Goal: Task Accomplishment & Management: Manage account settings

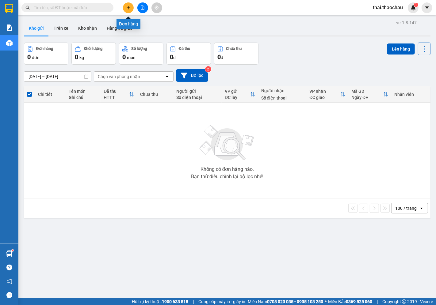
click at [130, 11] on button at bounding box center [128, 7] width 11 height 11
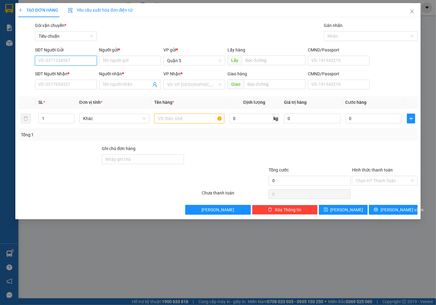
click at [88, 61] on input "SĐT Người Gửi" at bounding box center [66, 61] width 62 height 10
click at [68, 72] on div "0932618068 - Duy ưu thịnh" at bounding box center [66, 73] width 54 height 7
type input "0932618068"
type input "Duy ưu thịnh"
type input "0932618068"
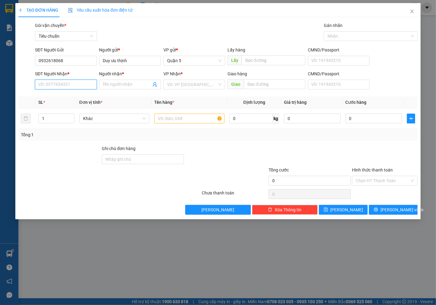
click at [91, 84] on input "SĐT Người Nhận *" at bounding box center [66, 85] width 62 height 10
click at [79, 93] on div "0832964496 - HD auto(hưng)" at bounding box center [67, 97] width 64 height 10
type input "0832964496"
type input "HD auto(hưng)"
type input "0832964496"
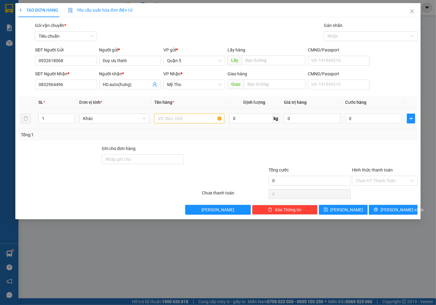
click at [102, 113] on div "Khác" at bounding box center [114, 119] width 70 height 12
click at [98, 124] on div "Khác" at bounding box center [114, 119] width 70 height 12
click at [117, 115] on span "Khác" at bounding box center [114, 118] width 63 height 9
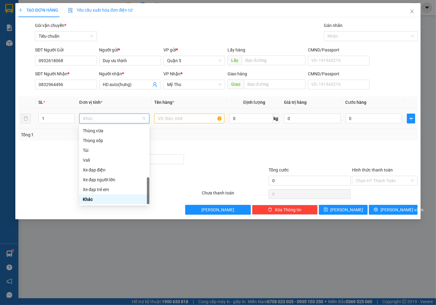
type input "k"
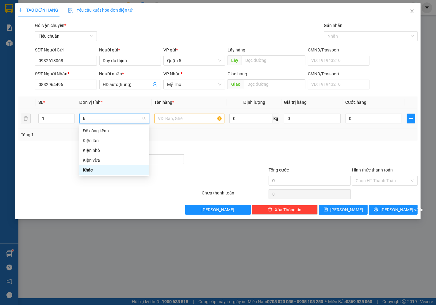
scroll to position [0, 0]
click at [100, 163] on div "Kiện vừa" at bounding box center [114, 160] width 63 height 7
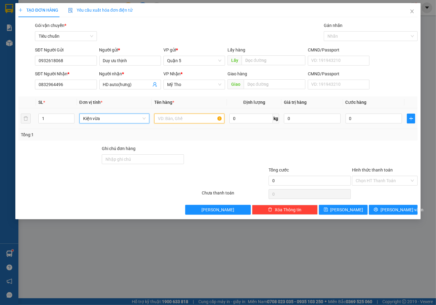
click at [177, 117] on input "text" at bounding box center [189, 119] width 70 height 10
type input "pt"
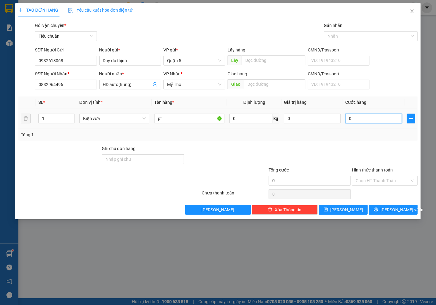
click at [370, 117] on input "0" at bounding box center [374, 119] width 56 height 10
type input "3"
type input "35"
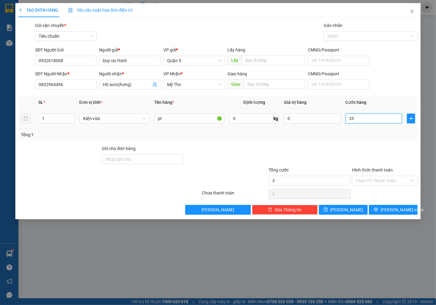
type input "35"
type input "35.000"
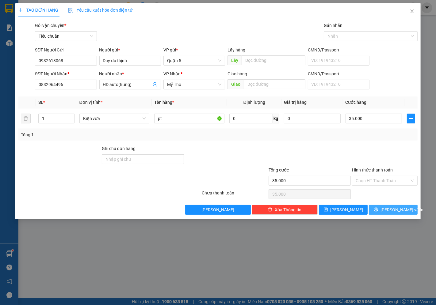
click at [391, 211] on span "[PERSON_NAME] và In" at bounding box center [401, 210] width 43 height 7
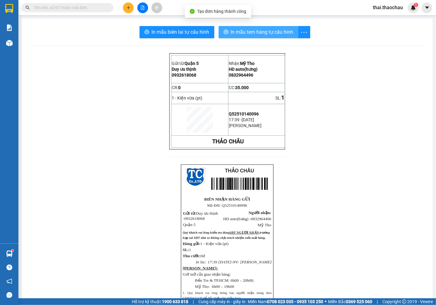
click at [231, 26] on button "In mẫu tem hàng tự cấu hình" at bounding box center [259, 32] width 80 height 12
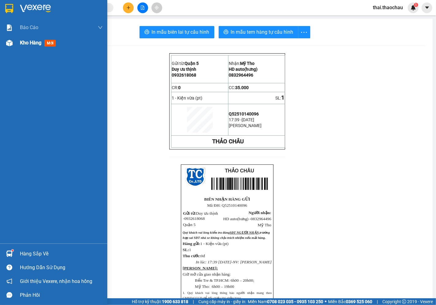
click at [32, 47] on div "Kho hàng mới" at bounding box center [61, 42] width 83 height 15
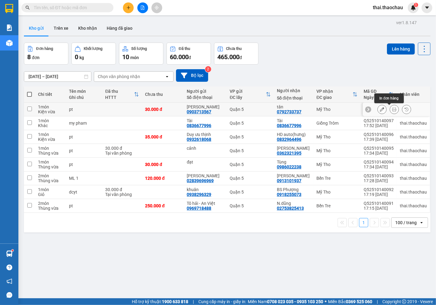
click at [392, 109] on icon at bounding box center [394, 109] width 4 height 4
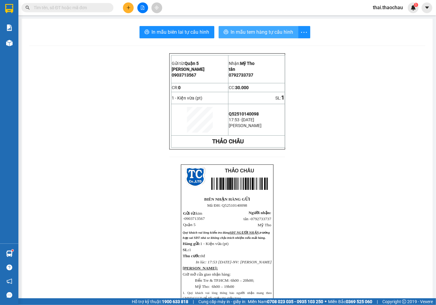
click at [267, 35] on span "In mẫu tem hàng tự cấu hình" at bounding box center [262, 32] width 63 height 8
click at [90, 4] on input "text" at bounding box center [70, 7] width 72 height 7
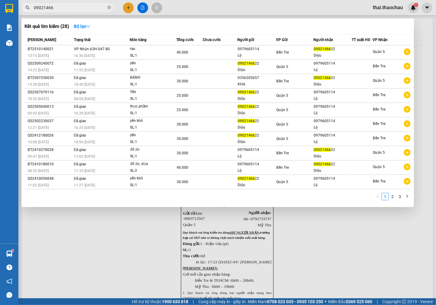
type input "09021466"
click at [124, 9] on div at bounding box center [218, 152] width 436 height 305
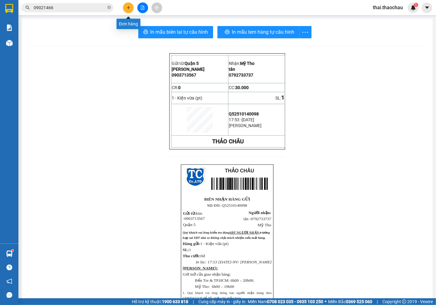
click at [124, 9] on button at bounding box center [128, 7] width 11 height 11
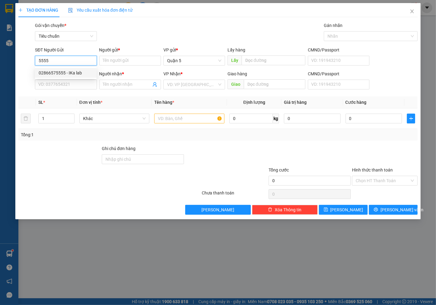
click at [59, 71] on div "02866575555 - IKa lab" at bounding box center [66, 73] width 54 height 7
type input "02866575555"
type input "IKa lab"
type input "02866575555"
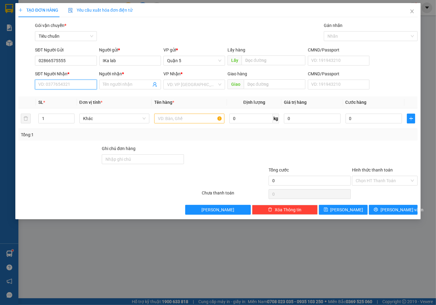
click at [59, 84] on input "SĐT Người Nhận *" at bounding box center [66, 85] width 62 height 10
click at [80, 82] on input "789" at bounding box center [66, 85] width 62 height 10
type input "7"
click at [45, 84] on input "033730789" at bounding box center [66, 85] width 62 height 10
type input "0339730789"
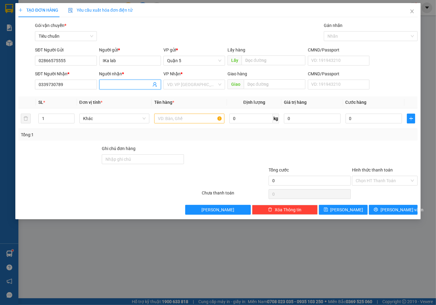
click at [112, 83] on input "Người nhận *" at bounding box center [127, 84] width 48 height 7
type input "sg31"
click at [206, 78] on div "VP Nhận *" at bounding box center [194, 75] width 62 height 9
click at [203, 82] on input "search" at bounding box center [192, 84] width 50 height 9
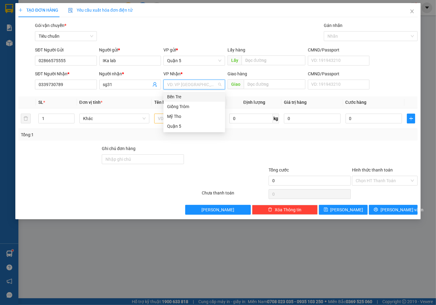
click at [188, 97] on div "Bến Tre" at bounding box center [194, 97] width 54 height 7
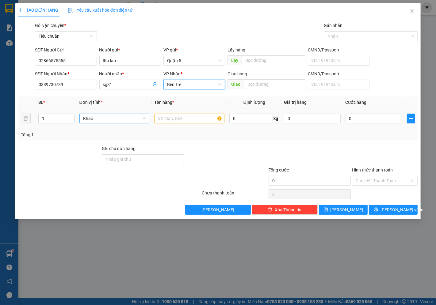
click at [96, 120] on span "Khác" at bounding box center [114, 118] width 63 height 9
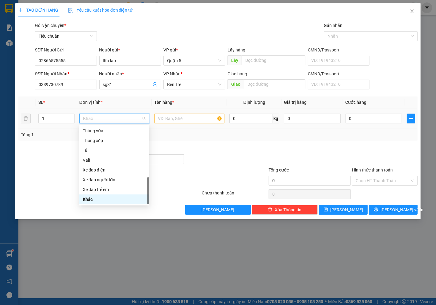
type input "h"
click at [102, 131] on div "Hộp" at bounding box center [114, 131] width 63 height 7
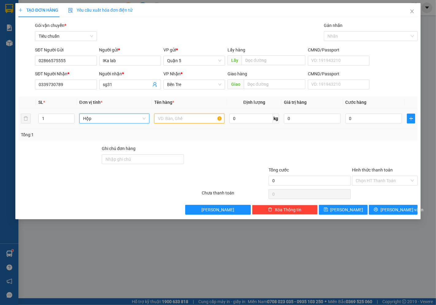
click at [186, 117] on input "text" at bounding box center [189, 119] width 70 height 10
type input "răng"
click at [375, 120] on input "0" at bounding box center [374, 119] width 56 height 10
type input "2"
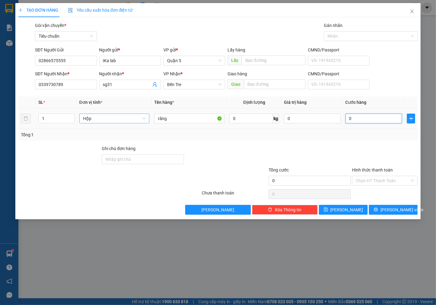
type input "2"
type input "20"
type input "20.000"
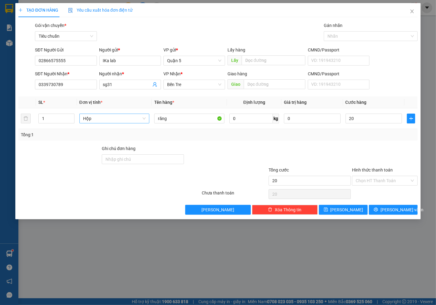
type input "20.000"
click at [362, 175] on div "Hình thức thanh toán" at bounding box center [385, 171] width 66 height 9
click at [372, 182] on input "Hình thức thanh toán" at bounding box center [383, 180] width 54 height 9
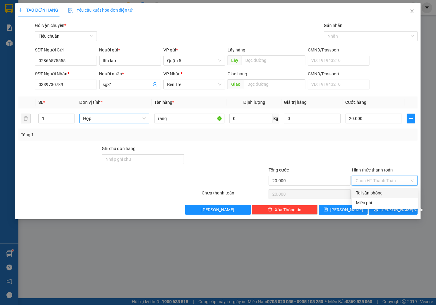
click at [373, 193] on div "Tại văn phòng" at bounding box center [385, 193] width 58 height 7
type input "0"
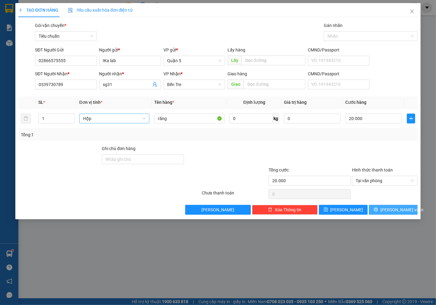
click at [378, 211] on icon "printer" at bounding box center [376, 210] width 4 height 4
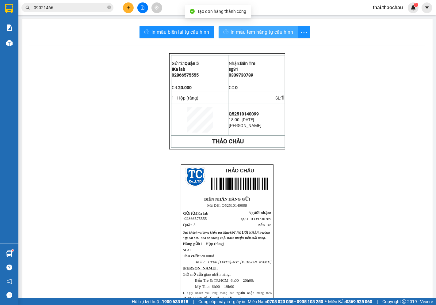
click at [231, 33] on span "In mẫu tem hàng tự cấu hình" at bounding box center [262, 32] width 63 height 8
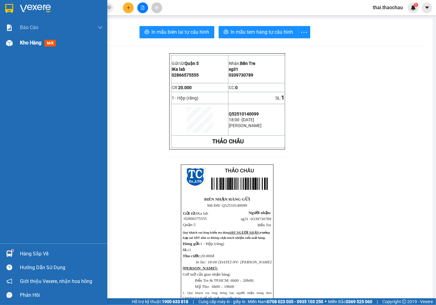
click at [13, 47] on div at bounding box center [9, 43] width 11 height 11
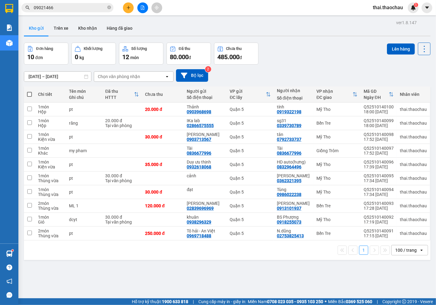
click at [29, 95] on span at bounding box center [29, 94] width 5 height 5
click at [29, 91] on input "checkbox" at bounding box center [29, 91] width 0 height 0
checkbox input "true"
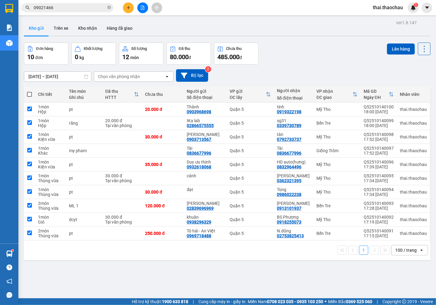
checkbox input "true"
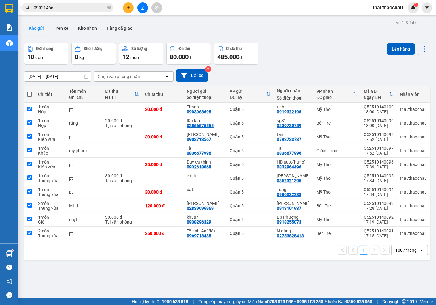
checkbox input "true"
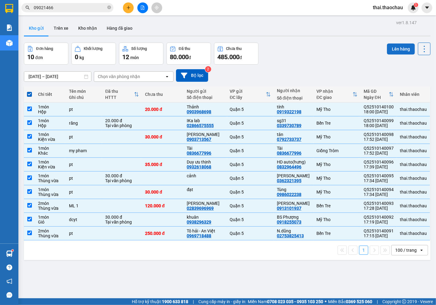
click at [402, 52] on button "Lên hàng" at bounding box center [401, 49] width 28 height 11
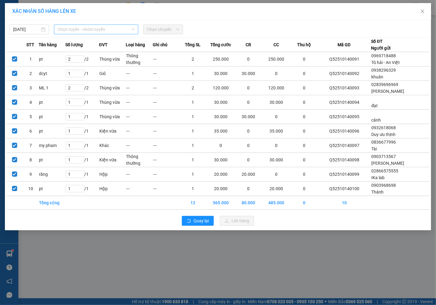
click at [69, 28] on span "Chọn tuyến - nhóm tuyến" at bounding box center [96, 29] width 77 height 9
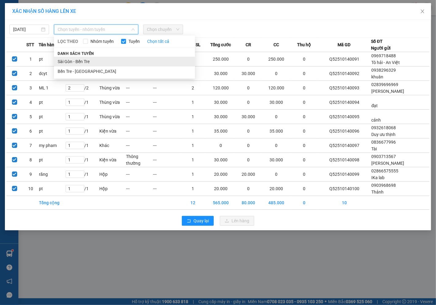
click at [73, 60] on li "Sài Gòn - Bến Tre" at bounding box center [124, 62] width 141 height 10
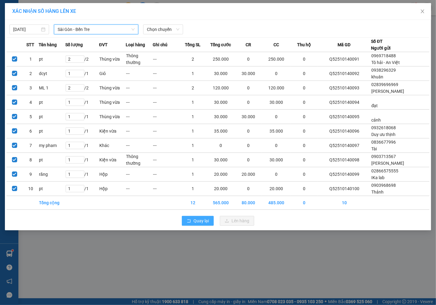
click at [200, 224] on span "Quay lại" at bounding box center [200, 221] width 15 height 7
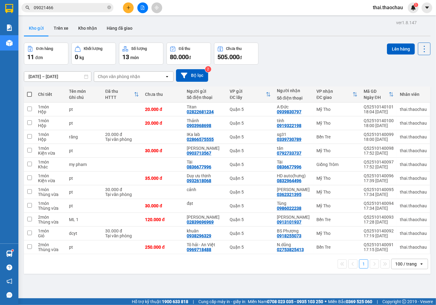
click at [27, 93] on span at bounding box center [29, 94] width 5 height 5
click at [29, 91] on input "checkbox" at bounding box center [29, 91] width 0 height 0
checkbox input "true"
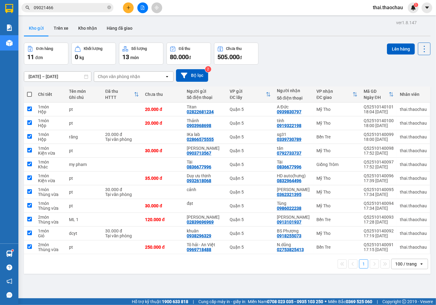
checkbox input "true"
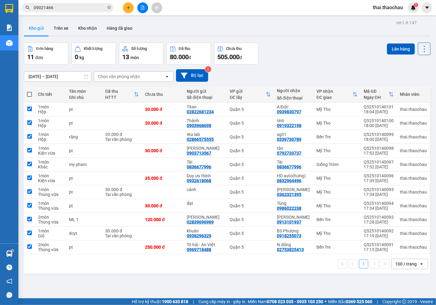
checkbox input "true"
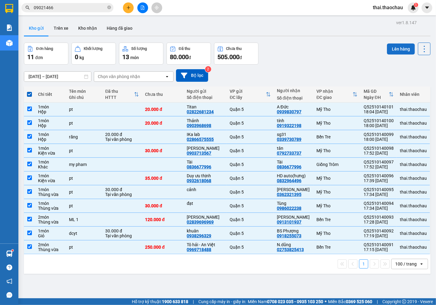
click at [397, 52] on button "Lên hàng" at bounding box center [401, 49] width 28 height 11
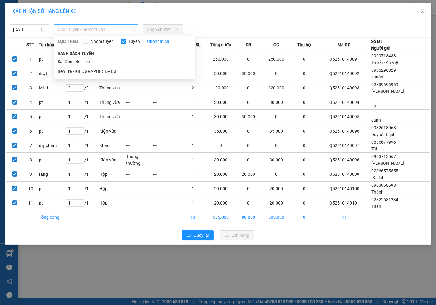
click at [83, 34] on span "Chọn tuyến - nhóm tuyến" at bounding box center [96, 29] width 77 height 9
click at [82, 65] on li "Sài Gòn - Bến Tre" at bounding box center [124, 62] width 141 height 10
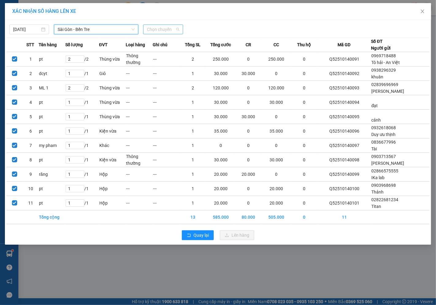
click at [156, 30] on span "Chọn chuyến" at bounding box center [163, 29] width 32 height 9
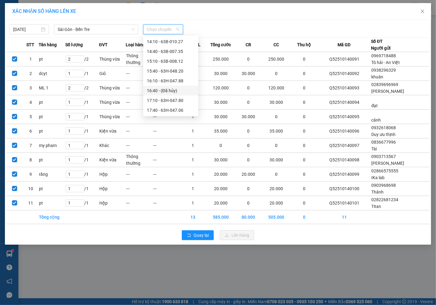
scroll to position [226, 0]
click at [169, 77] on div "17:40 - 63H-047.06" at bounding box center [170, 81] width 55 height 10
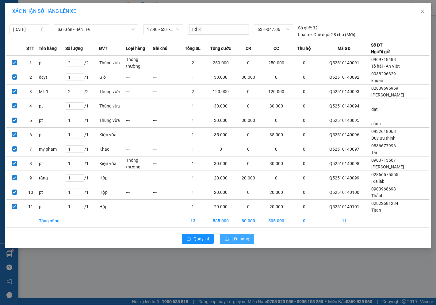
click at [239, 236] on span "Lên hàng" at bounding box center [240, 239] width 18 height 7
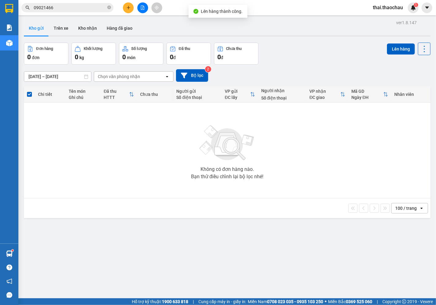
click at [131, 7] on button at bounding box center [128, 7] width 11 height 11
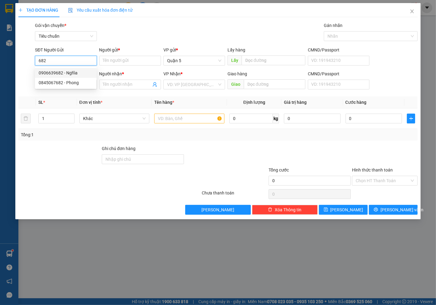
click at [67, 73] on div "0906639682 - Nghĩa" at bounding box center [66, 73] width 54 height 7
type input "0906639682"
type input "Nghĩa"
type input "0906639682"
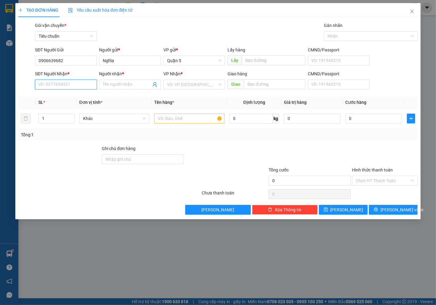
click at [81, 88] on input "SĐT Người Nhận *" at bounding box center [66, 85] width 62 height 10
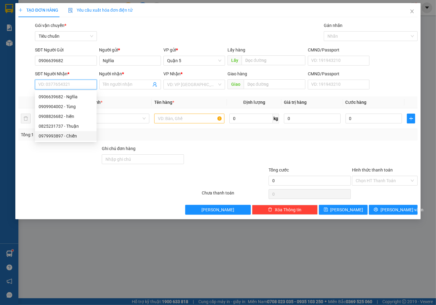
click at [69, 133] on div "0979993897 - Chiến" at bounding box center [66, 136] width 54 height 7
type input "0979993897"
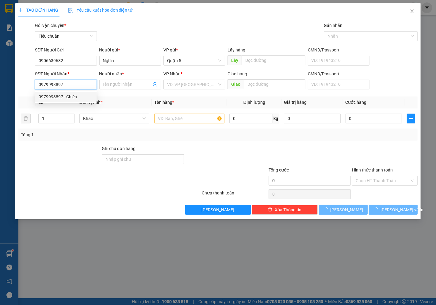
type input "Chiến"
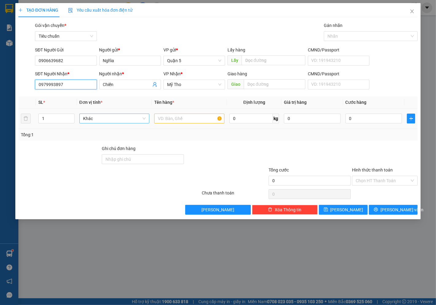
click at [141, 117] on span "Khác" at bounding box center [114, 118] width 63 height 9
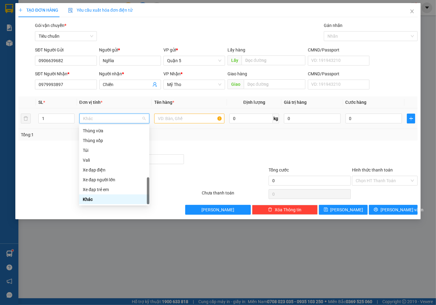
type input "h"
click at [112, 130] on div "Hộp" at bounding box center [114, 131] width 63 height 7
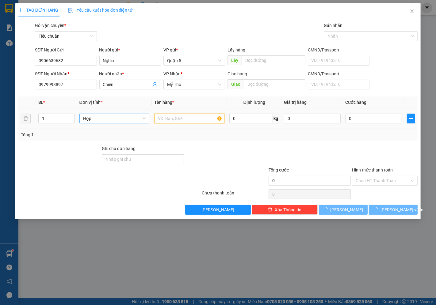
click at [176, 118] on input "text" at bounding box center [189, 119] width 70 height 10
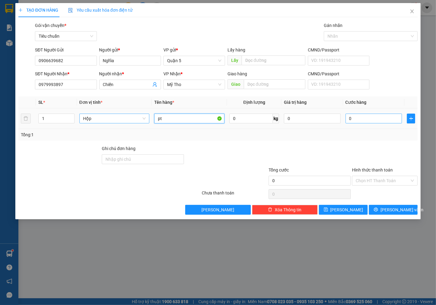
type input "pt"
click at [376, 115] on input "0" at bounding box center [374, 119] width 56 height 10
type input "2"
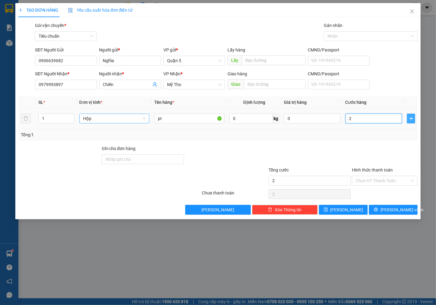
type input "20"
type input "20.000"
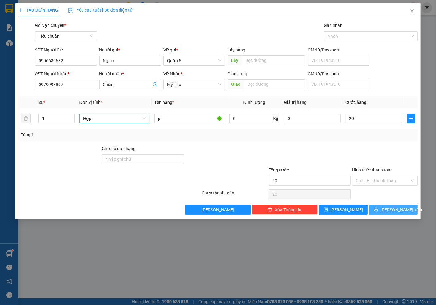
type input "20.000"
click at [399, 210] on span "[PERSON_NAME] và In" at bounding box center [401, 210] width 43 height 7
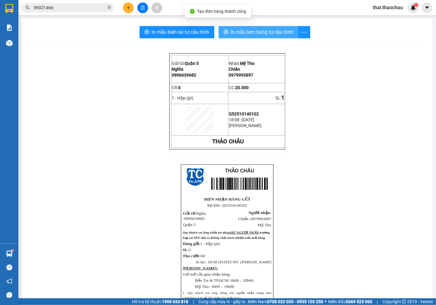
click at [259, 31] on span "In mẫu tem hàng tự cấu hình" at bounding box center [262, 32] width 63 height 8
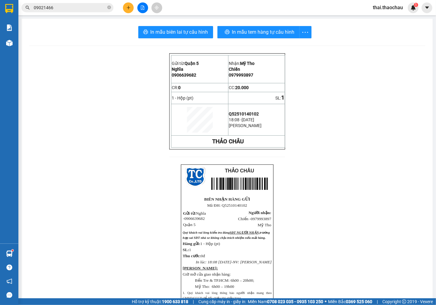
click at [124, 13] on div at bounding box center [143, 7] width 46 height 11
click at [126, 9] on icon "plus" at bounding box center [128, 8] width 4 height 4
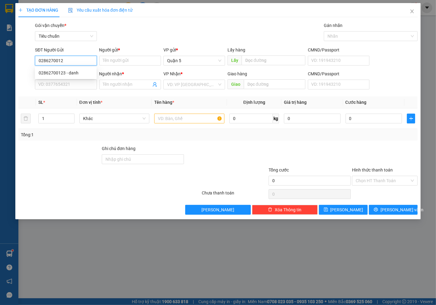
type input "02862700123"
click at [82, 70] on div "02862700123 - danh" at bounding box center [66, 73] width 54 height 7
type input "danh"
type input "02862700123"
click at [64, 85] on input "SĐT Người Nhận *" at bounding box center [66, 85] width 62 height 10
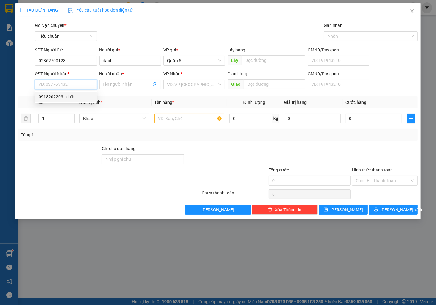
click at [67, 95] on div "0918202203 - châu" at bounding box center [66, 97] width 54 height 7
type input "0918202203"
type input "châu"
click at [105, 120] on span "Khác" at bounding box center [114, 118] width 63 height 9
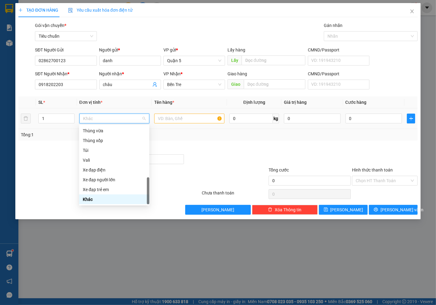
type input "h"
click at [87, 128] on div "Hộp" at bounding box center [114, 131] width 63 height 7
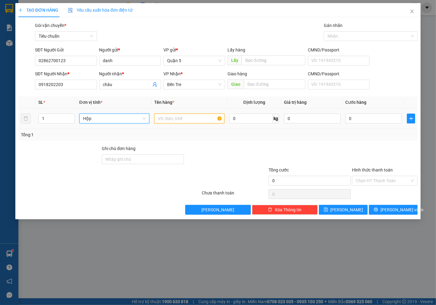
click at [205, 120] on input "text" at bounding box center [189, 119] width 70 height 10
type input "mực"
click at [366, 114] on input "0" at bounding box center [374, 119] width 56 height 10
type input "3"
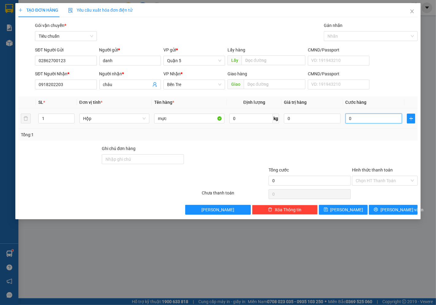
type input "3"
type input "30"
type input "30.000"
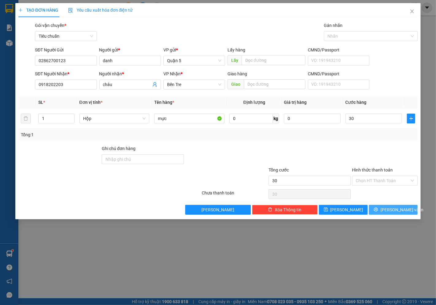
type input "30.000"
click at [397, 207] on span "[PERSON_NAME] và In" at bounding box center [401, 210] width 43 height 7
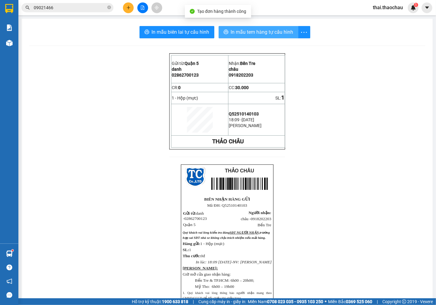
click at [231, 30] on span "In mẫu tem hàng tự cấu hình" at bounding box center [262, 32] width 63 height 8
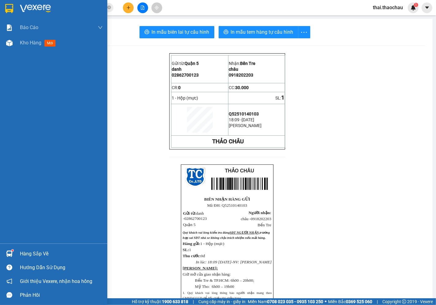
click at [25, 255] on div "Hàng sắp về" at bounding box center [61, 254] width 83 height 9
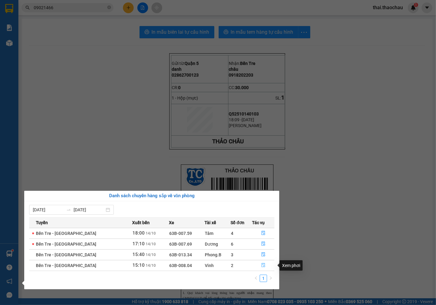
click at [261, 265] on icon "file-done" at bounding box center [263, 265] width 4 height 4
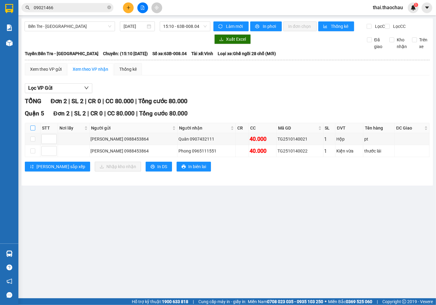
click at [31, 131] on input "checkbox" at bounding box center [32, 128] width 5 height 5
checkbox input "true"
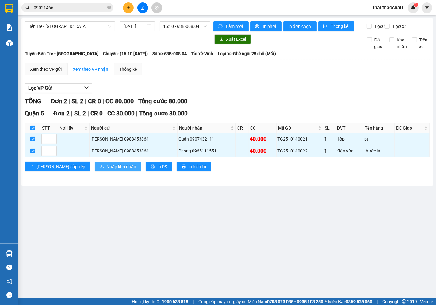
click at [106, 170] on span "Nhập kho nhận" at bounding box center [121, 166] width 30 height 7
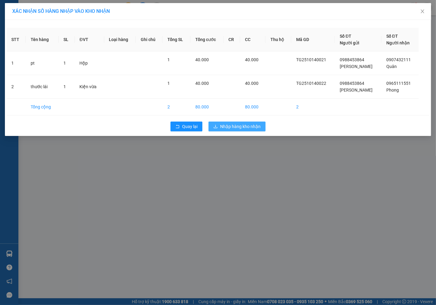
click at [242, 123] on span "Nhập hàng kho nhận" at bounding box center [240, 126] width 40 height 7
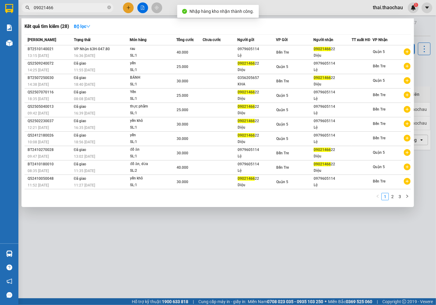
click at [87, 5] on input "09021466" at bounding box center [70, 7] width 72 height 7
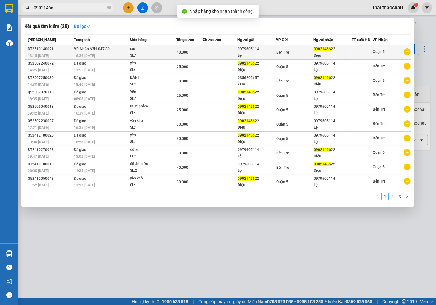
click at [282, 54] on span "Bến Tre" at bounding box center [282, 52] width 13 height 4
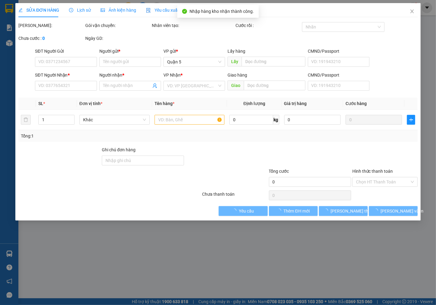
type input "0979605114"
type input "Lệ"
type input "0902146622"
type input "Diệu"
type input "40.000"
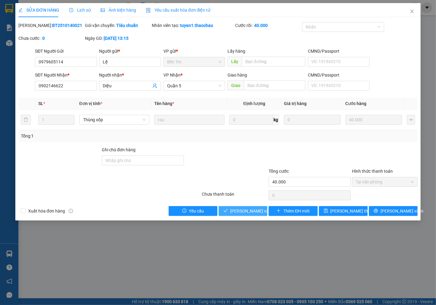
click at [246, 214] on span "[PERSON_NAME] và Giao hàng" at bounding box center [259, 211] width 59 height 7
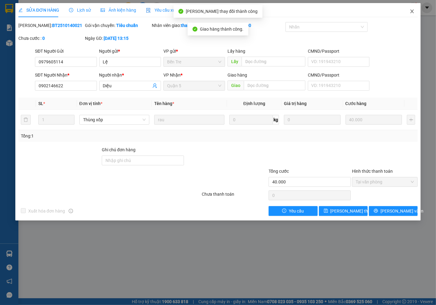
click at [417, 8] on span "Close" at bounding box center [411, 11] width 17 height 17
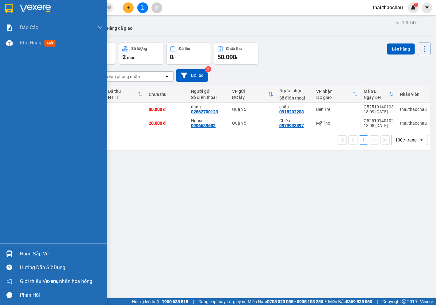
click at [38, 250] on div "Hàng sắp về" at bounding box center [61, 254] width 83 height 9
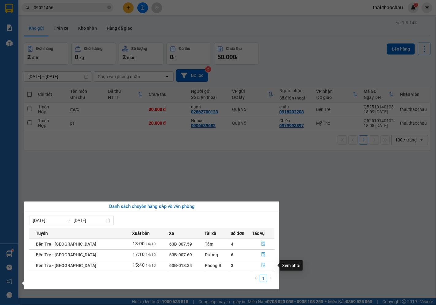
click at [254, 264] on button "button" at bounding box center [263, 266] width 22 height 10
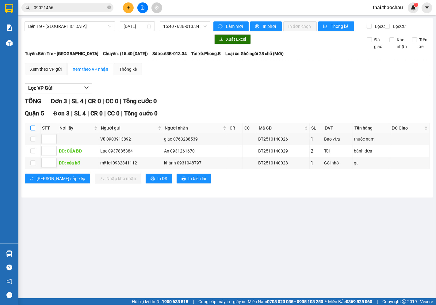
click at [32, 131] on input "checkbox" at bounding box center [32, 128] width 5 height 5
checkbox input "true"
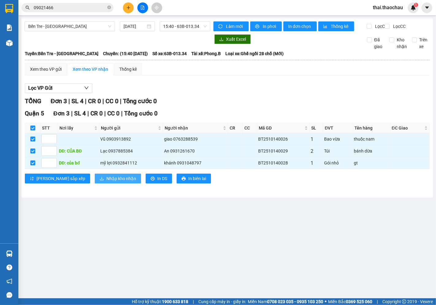
click at [106, 182] on span "Nhập kho nhận" at bounding box center [121, 178] width 30 height 7
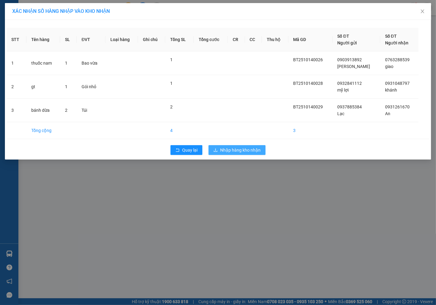
click at [228, 149] on span "Nhập hàng kho nhận" at bounding box center [240, 150] width 40 height 7
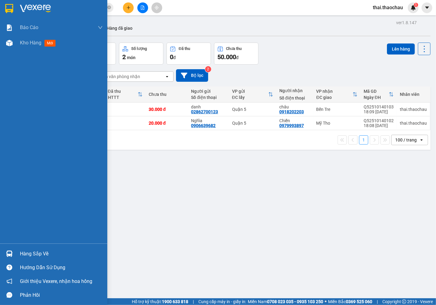
click at [39, 250] on div "Hàng sắp về" at bounding box center [61, 254] width 83 height 9
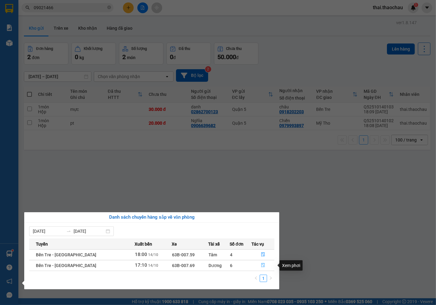
click at [267, 268] on button "button" at bounding box center [263, 266] width 22 height 10
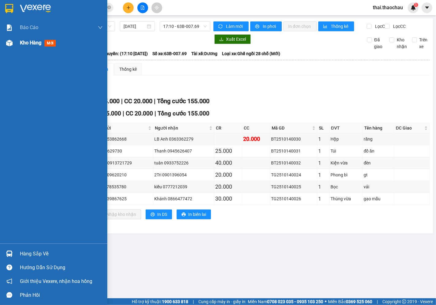
click at [35, 42] on span "Kho hàng" at bounding box center [30, 43] width 21 height 6
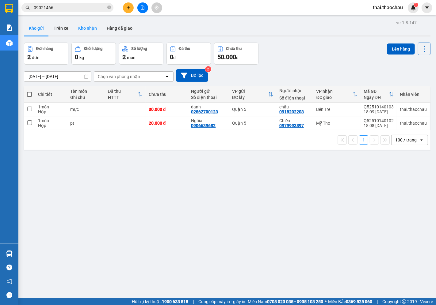
click at [83, 32] on button "Kho nhận" at bounding box center [87, 28] width 29 height 15
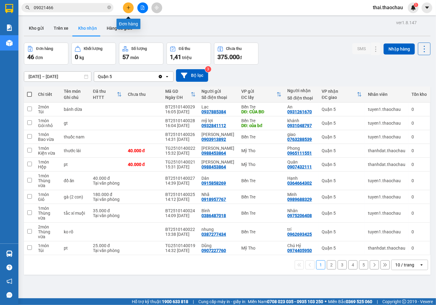
click at [124, 7] on button at bounding box center [128, 7] width 11 height 11
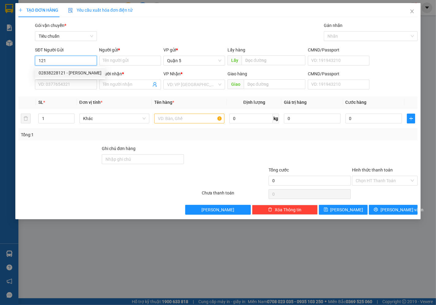
click at [73, 73] on div "02838228121 - [PERSON_NAME]" at bounding box center [70, 73] width 63 height 7
type input "02838228121"
type input "[PERSON_NAME]"
type input "02838228121"
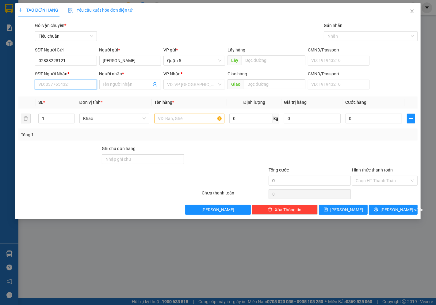
click at [63, 82] on input "SĐT Người Nhận *" at bounding box center [66, 85] width 62 height 10
click at [69, 97] on div "0832992022 - TĂNG LONG" at bounding box center [66, 97] width 54 height 7
type input "0832992022"
type input "TĂNG LONG"
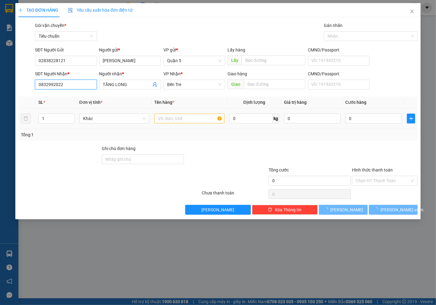
type input "0832992022"
click at [115, 113] on div "Khác" at bounding box center [114, 119] width 70 height 12
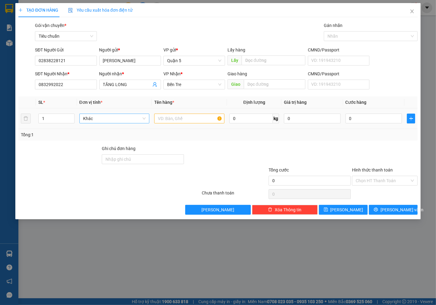
click at [115, 118] on span "Khác" at bounding box center [114, 118] width 63 height 9
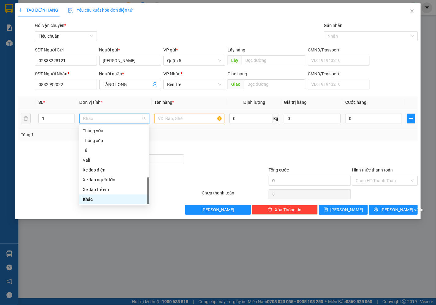
type input "h"
click at [108, 133] on div "Hộp" at bounding box center [114, 131] width 63 height 7
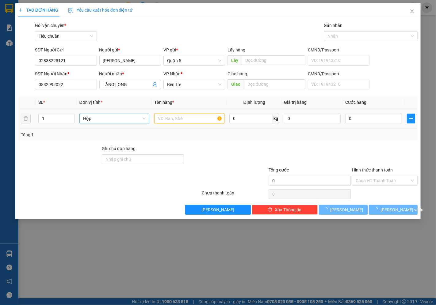
click at [166, 121] on input "text" at bounding box center [189, 119] width 70 height 10
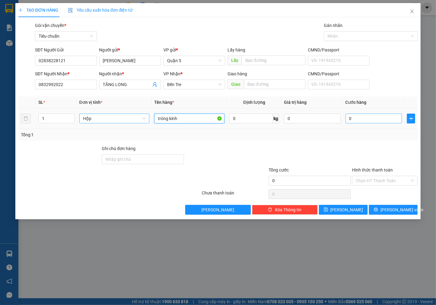
type input "tròng kính"
click at [373, 120] on input "0" at bounding box center [374, 119] width 56 height 10
type input "2"
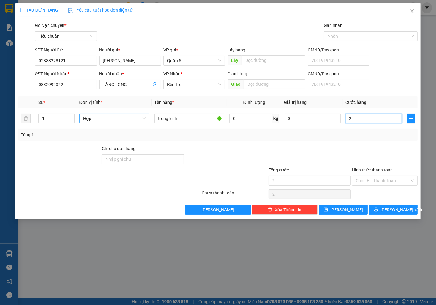
type input "20"
type input "20.000"
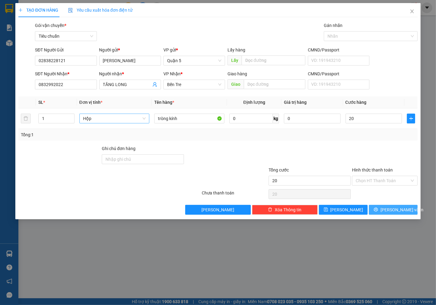
type input "20.000"
click at [409, 213] on button "[PERSON_NAME] và In" at bounding box center [393, 210] width 49 height 10
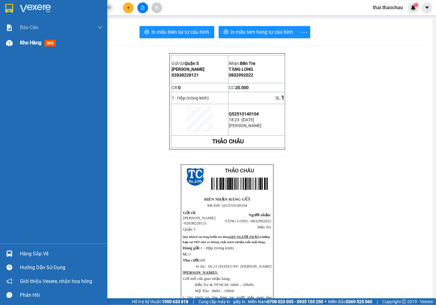
click at [31, 40] on span "Kho hàng" at bounding box center [30, 43] width 21 height 6
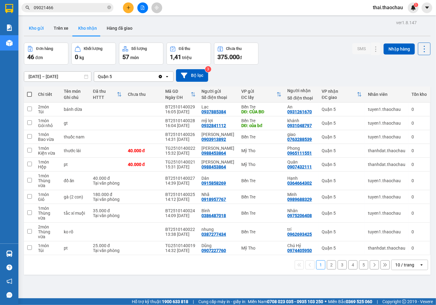
click at [38, 24] on button "Kho gửi" at bounding box center [36, 28] width 25 height 15
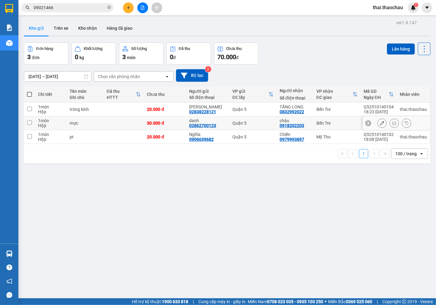
click at [254, 118] on td "Quận 5" at bounding box center [252, 124] width 47 height 14
checkbox input "true"
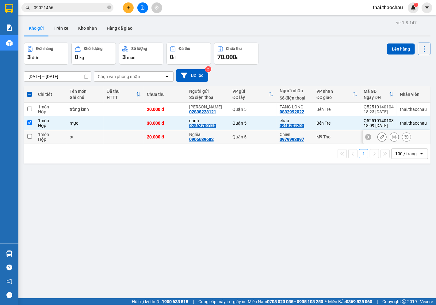
click at [254, 139] on div "Quận 5" at bounding box center [252, 137] width 41 height 5
checkbox input "true"
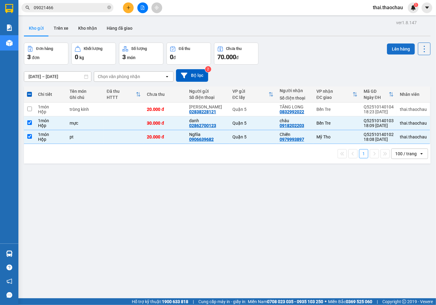
click at [399, 49] on button "Lên hàng" at bounding box center [401, 49] width 28 height 11
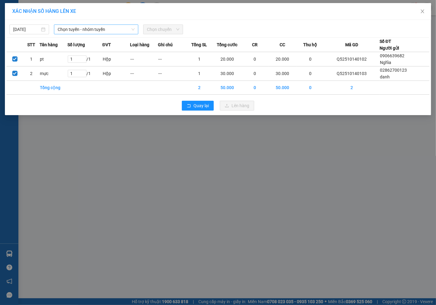
click at [104, 29] on span "Chọn tuyến - nhóm tuyến" at bounding box center [96, 29] width 77 height 9
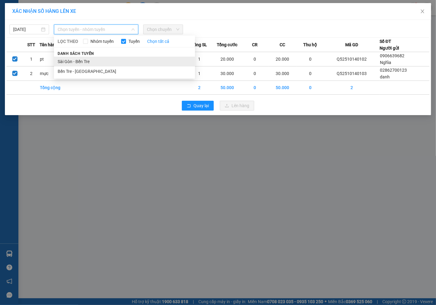
click at [93, 57] on li "Sài Gòn - Bến Tre" at bounding box center [124, 62] width 141 height 10
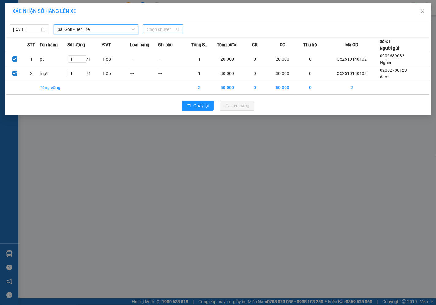
click at [156, 25] on span "Chọn chuyến" at bounding box center [163, 29] width 32 height 9
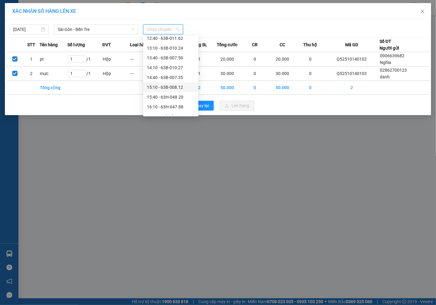
scroll to position [226, 0]
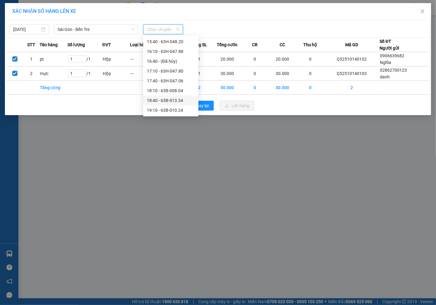
click at [167, 98] on div "18:40 - 63B-013.34" at bounding box center [171, 100] width 48 height 7
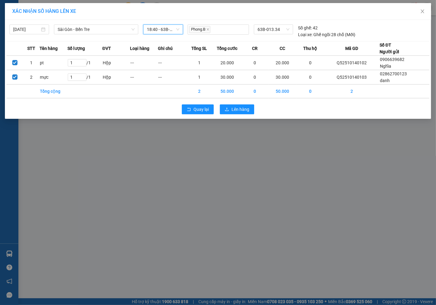
click at [162, 29] on span "18:40 - 63B-013.34" at bounding box center [163, 29] width 32 height 9
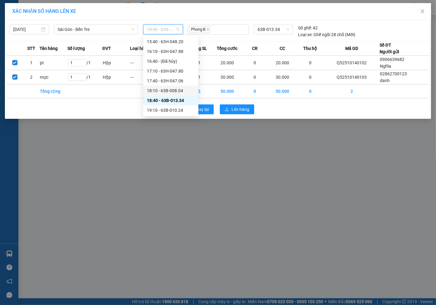
click at [156, 91] on div "18:10 - 63B-008.04" at bounding box center [171, 90] width 48 height 7
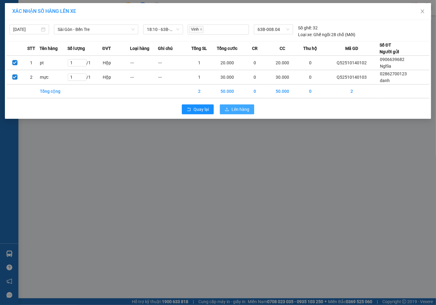
click at [247, 113] on button "Lên hàng" at bounding box center [237, 110] width 34 height 10
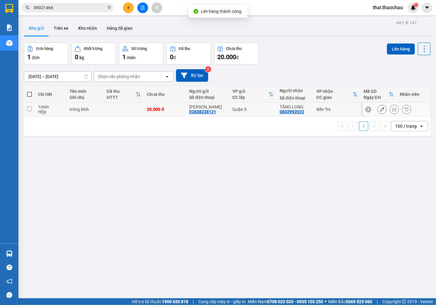
click at [384, 109] on div at bounding box center [394, 109] width 34 height 9
click at [392, 109] on icon at bounding box center [394, 109] width 4 height 4
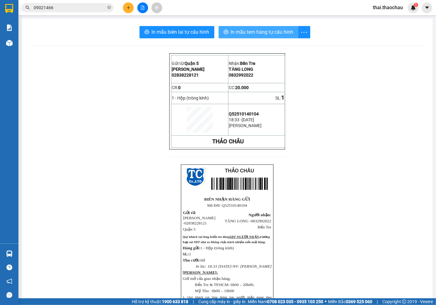
click at [287, 35] on span "In mẫu tem hàng tự cấu hình" at bounding box center [262, 32] width 63 height 8
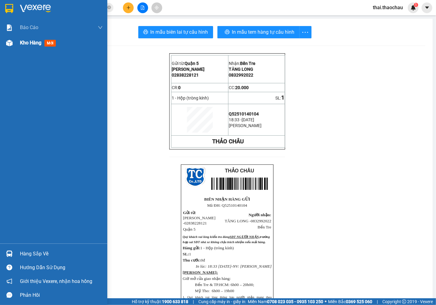
click at [10, 38] on div at bounding box center [9, 43] width 11 height 11
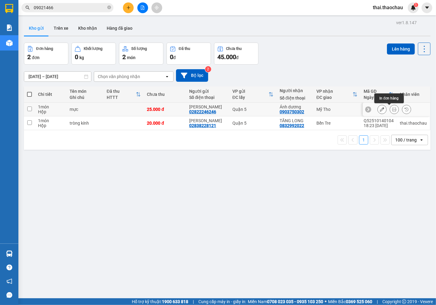
click at [393, 112] on button at bounding box center [394, 109] width 9 height 11
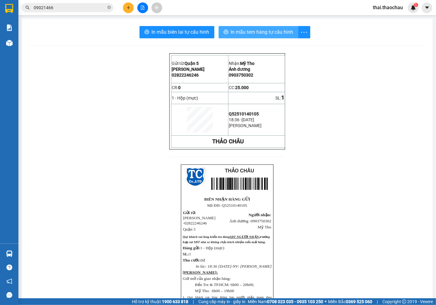
click at [239, 29] on span "In mẫu tem hàng tự cấu hình" at bounding box center [262, 32] width 63 height 8
click at [143, 9] on icon "file-add" at bounding box center [142, 8] width 4 height 4
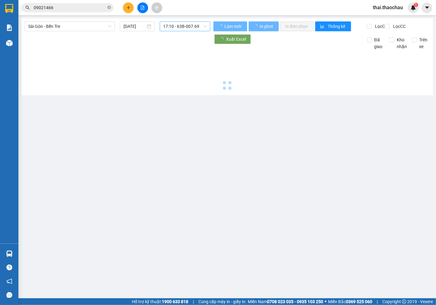
click at [175, 24] on span "17:10 - 63B-007.69" at bounding box center [184, 26] width 43 height 9
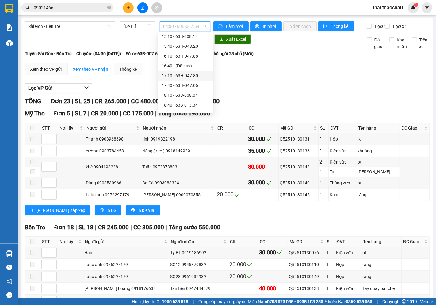
scroll to position [226, 0]
click at [184, 68] on div "17:10 - 63H-047.80" at bounding box center [186, 68] width 48 height 7
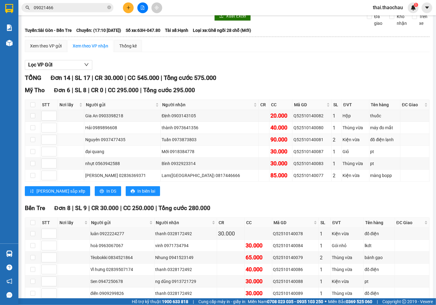
scroll to position [34, 0]
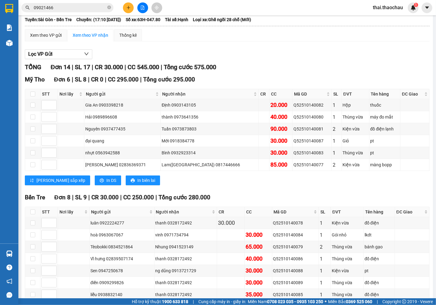
click at [130, 8] on icon "plus" at bounding box center [128, 8] width 4 height 4
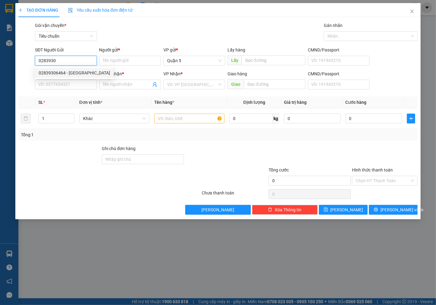
click at [55, 75] on div "02839306464 - [GEOGRAPHIC_DATA]" at bounding box center [74, 73] width 71 height 7
type input "02839306464"
type input "[PERSON_NAME]"
type input "02839306464"
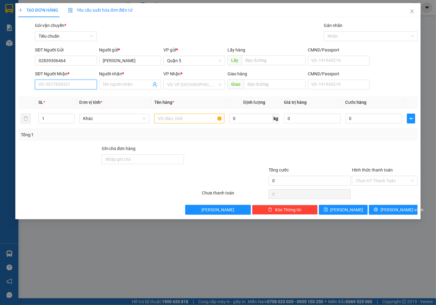
click at [58, 89] on input "SĐT Người Nhận *" at bounding box center [66, 85] width 62 height 10
click at [63, 106] on div "0918775563 - Việt (ánh dương)" at bounding box center [69, 106] width 61 height 7
type input "0918775563"
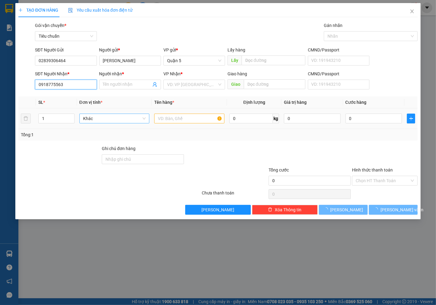
type input "Việt (ánh dương)"
click at [103, 122] on span "Khác" at bounding box center [114, 118] width 63 height 9
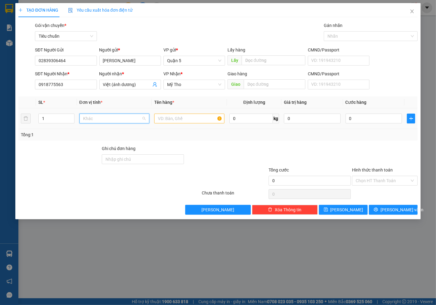
scroll to position [191, 0]
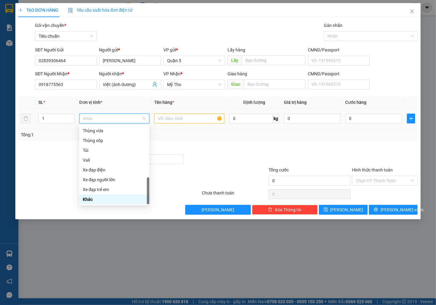
type input "t"
click at [92, 162] on div "Thùng vừa" at bounding box center [114, 160] width 63 height 7
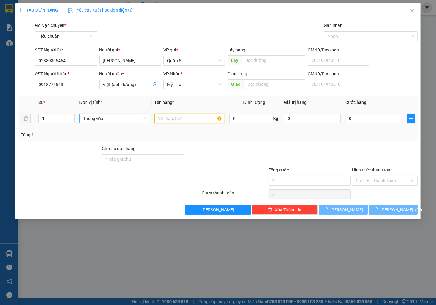
click at [179, 123] on input "text" at bounding box center [189, 119] width 70 height 10
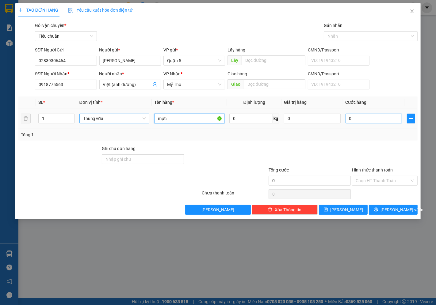
type input "mực"
click at [375, 122] on input "0" at bounding box center [374, 119] width 56 height 10
type input "3"
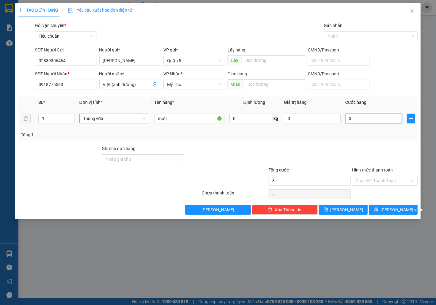
type input "30"
type input "30.000"
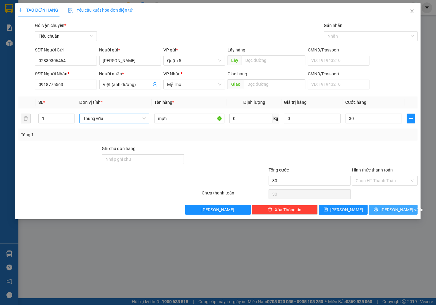
type input "30.000"
click at [377, 212] on button "[PERSON_NAME] và In" at bounding box center [393, 210] width 49 height 10
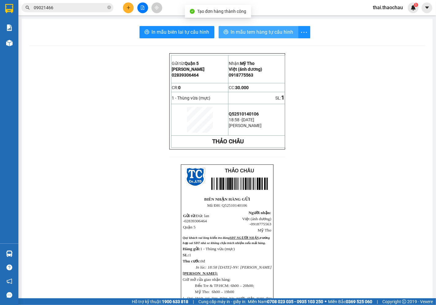
click at [270, 29] on span "In mẫu tem hàng tự cấu hình" at bounding box center [262, 32] width 63 height 8
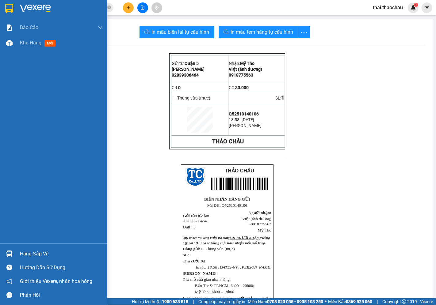
click at [17, 249] on div "Hàng sắp về" at bounding box center [53, 254] width 107 height 14
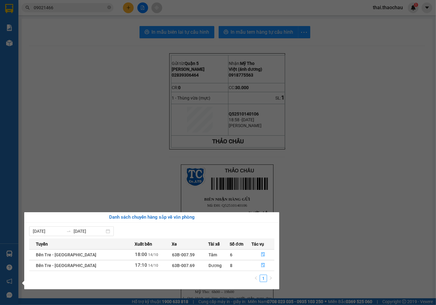
click at [330, 152] on section "Kết quả tìm kiếm ( 28 ) Bộ lọc Mã ĐH Trạng thái Món hàng Tổng cước Chưa cước Ng…" at bounding box center [218, 152] width 436 height 305
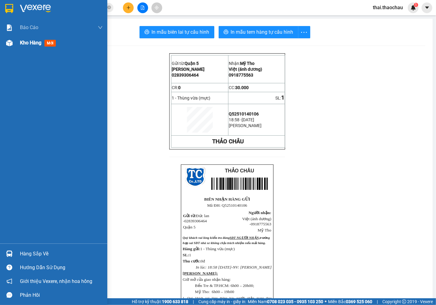
click at [32, 45] on span "Kho hàng" at bounding box center [30, 43] width 21 height 6
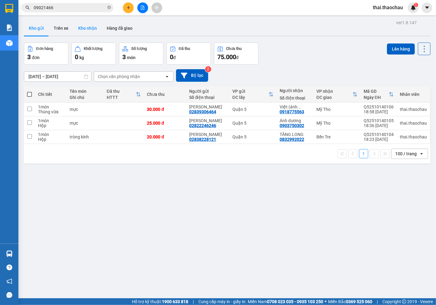
click at [85, 23] on button "Kho nhận" at bounding box center [87, 28] width 29 height 15
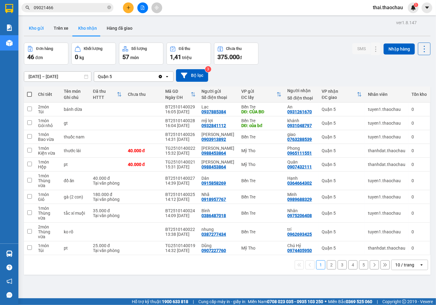
click at [38, 29] on button "Kho gửi" at bounding box center [36, 28] width 25 height 15
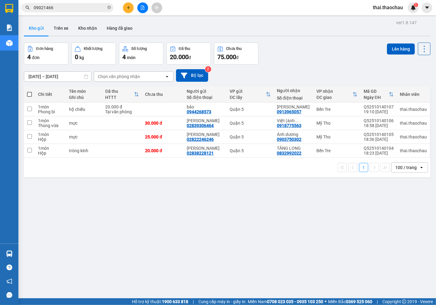
click at [85, 36] on div at bounding box center [227, 36] width 407 height 1
click at [85, 31] on button "Kho nhận" at bounding box center [87, 28] width 29 height 15
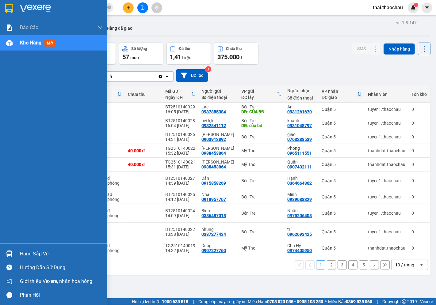
click at [35, 262] on div "Hướng dẫn sử dụng" at bounding box center [53, 268] width 107 height 14
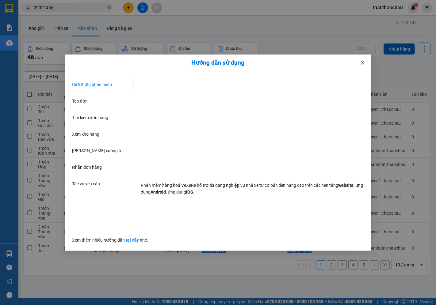
click at [363, 61] on icon "close" at bounding box center [362, 62] width 5 height 5
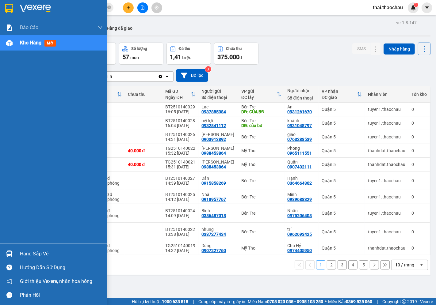
click at [23, 250] on div "Hàng sắp về" at bounding box center [61, 254] width 83 height 9
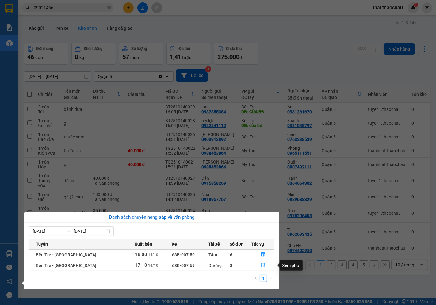
click at [264, 265] on button "button" at bounding box center [263, 266] width 22 height 10
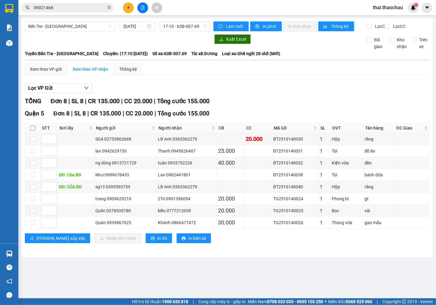
click at [30, 131] on input "checkbox" at bounding box center [32, 128] width 5 height 5
checkbox input "true"
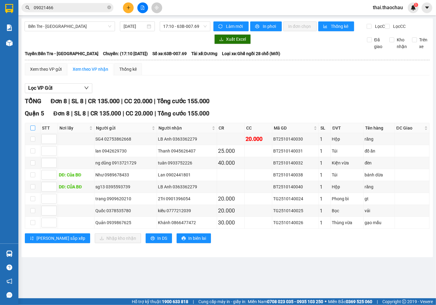
checkbox input "true"
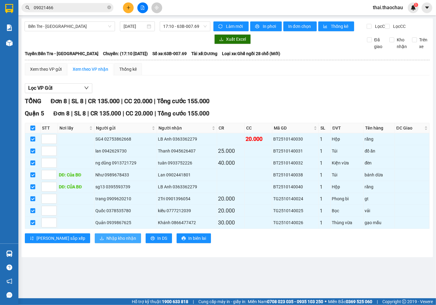
click at [106, 242] on span "Nhập kho nhận" at bounding box center [121, 238] width 30 height 7
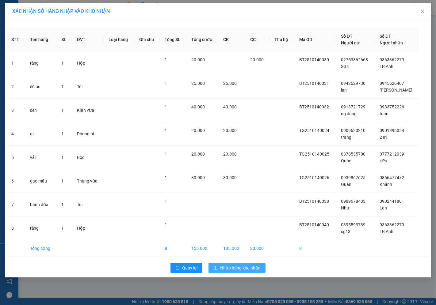
click at [241, 267] on span "Nhập hàng kho nhận" at bounding box center [240, 268] width 40 height 7
